Goal: Check status: Check status

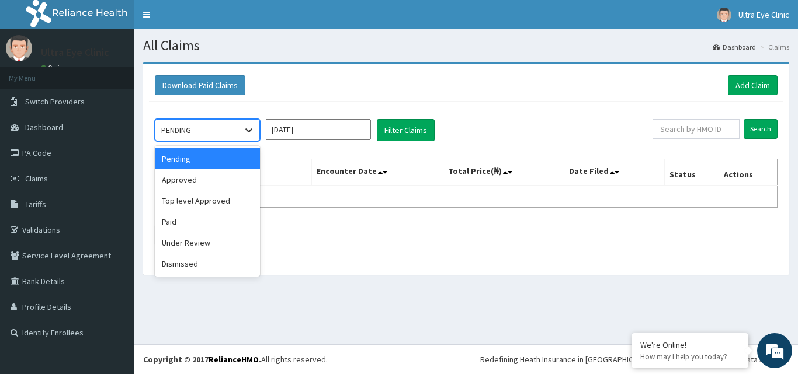
click at [248, 131] on icon at bounding box center [248, 131] width 7 height 4
click at [227, 169] on div "Pending" at bounding box center [207, 158] width 105 height 21
click at [246, 139] on div at bounding box center [248, 130] width 21 height 21
click at [239, 186] on div "Approved" at bounding box center [207, 179] width 105 height 21
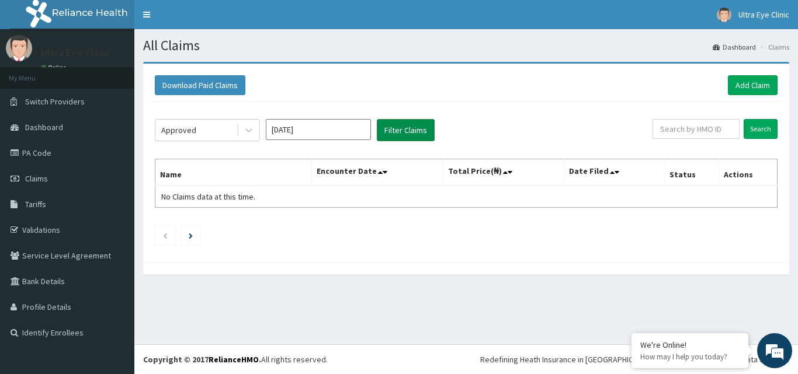
click at [409, 130] on button "Filter Claims" at bounding box center [406, 130] width 58 height 22
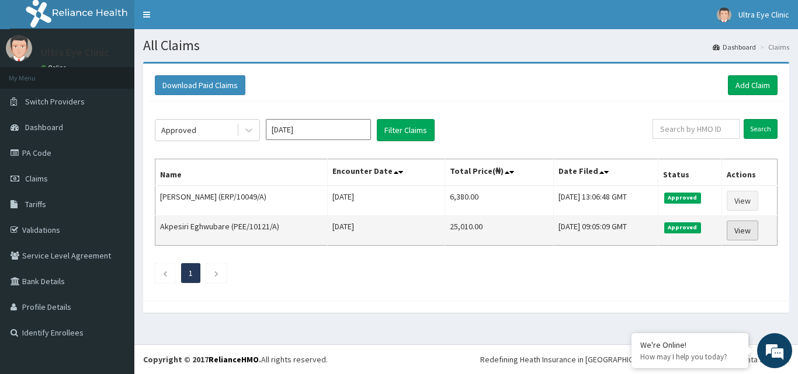
click at [740, 230] on link "View" at bounding box center [742, 231] width 32 height 20
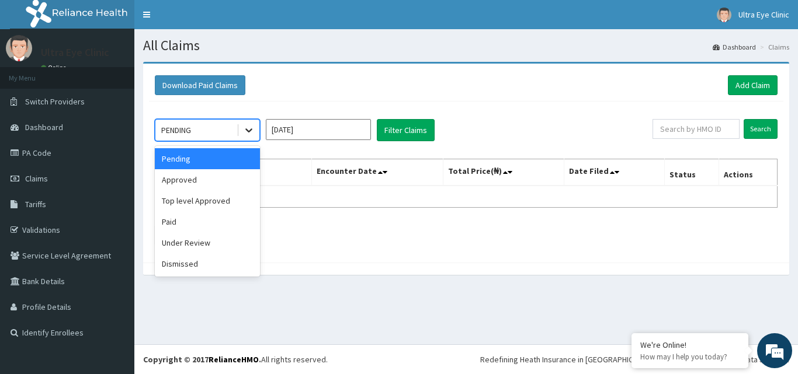
click at [243, 136] on icon at bounding box center [249, 130] width 12 height 12
click at [238, 175] on div "Approved" at bounding box center [207, 179] width 105 height 21
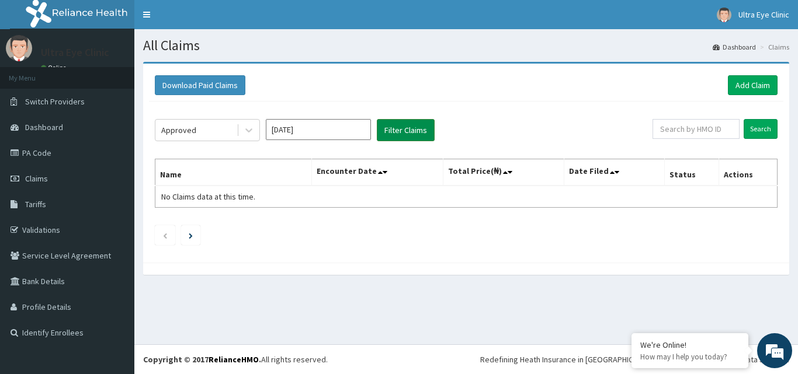
click at [406, 128] on button "Filter Claims" at bounding box center [406, 130] width 58 height 22
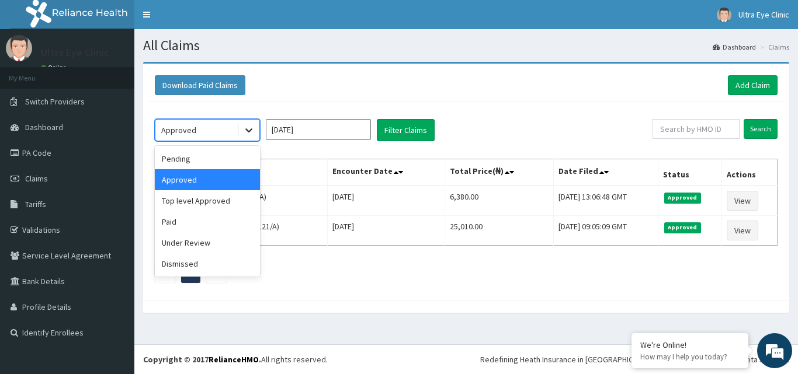
click at [257, 129] on div at bounding box center [248, 130] width 21 height 21
click at [218, 219] on div "Paid" at bounding box center [207, 221] width 105 height 21
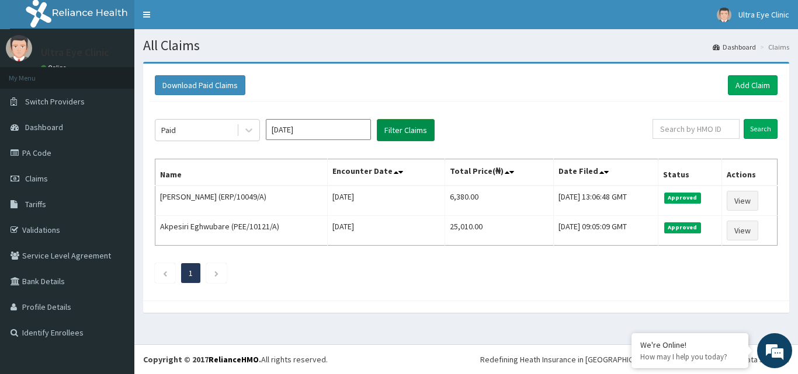
click at [421, 126] on button "Filter Claims" at bounding box center [406, 130] width 58 height 22
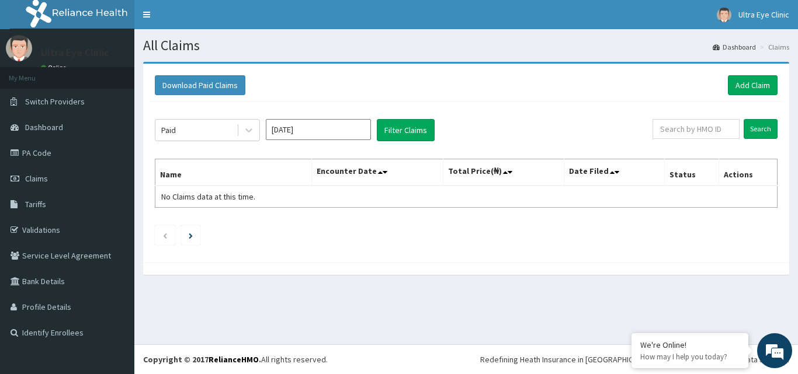
click at [437, 300] on div "All Claims Dashboard Claims Download Paid Claims Add Claim × Note you can only …" at bounding box center [465, 186] width 663 height 315
